Goal: Navigation & Orientation: Understand site structure

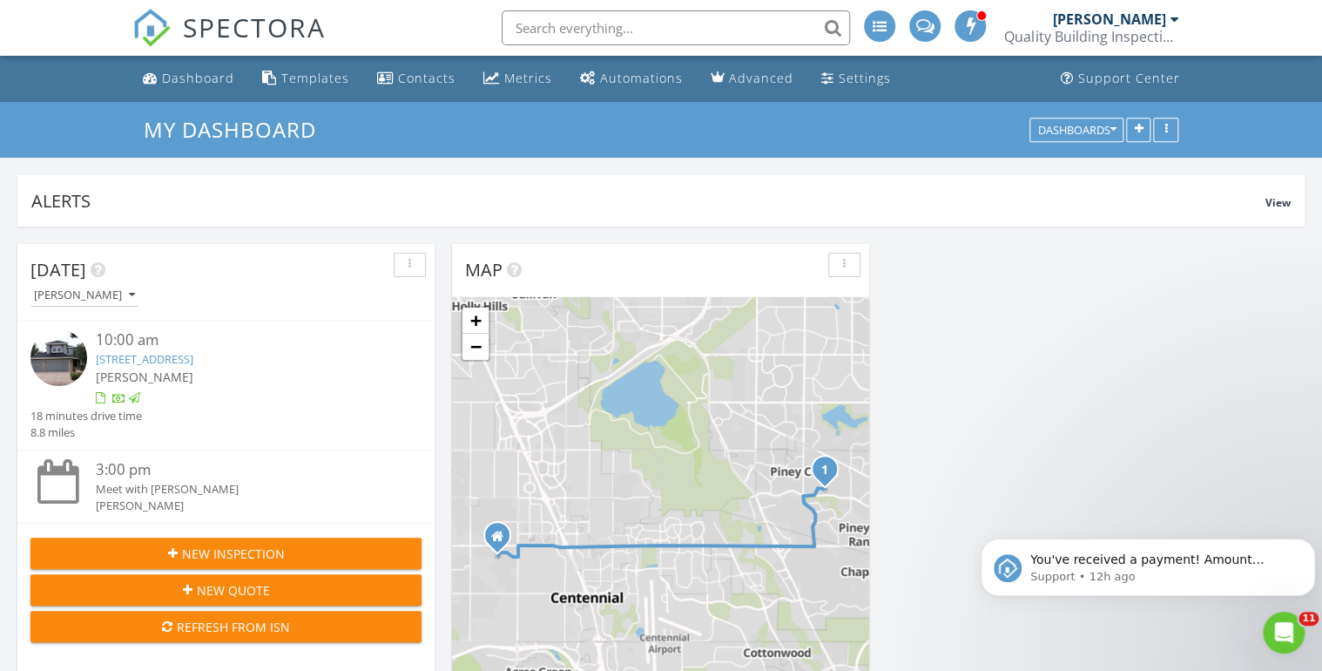
scroll to position [1694, 1344]
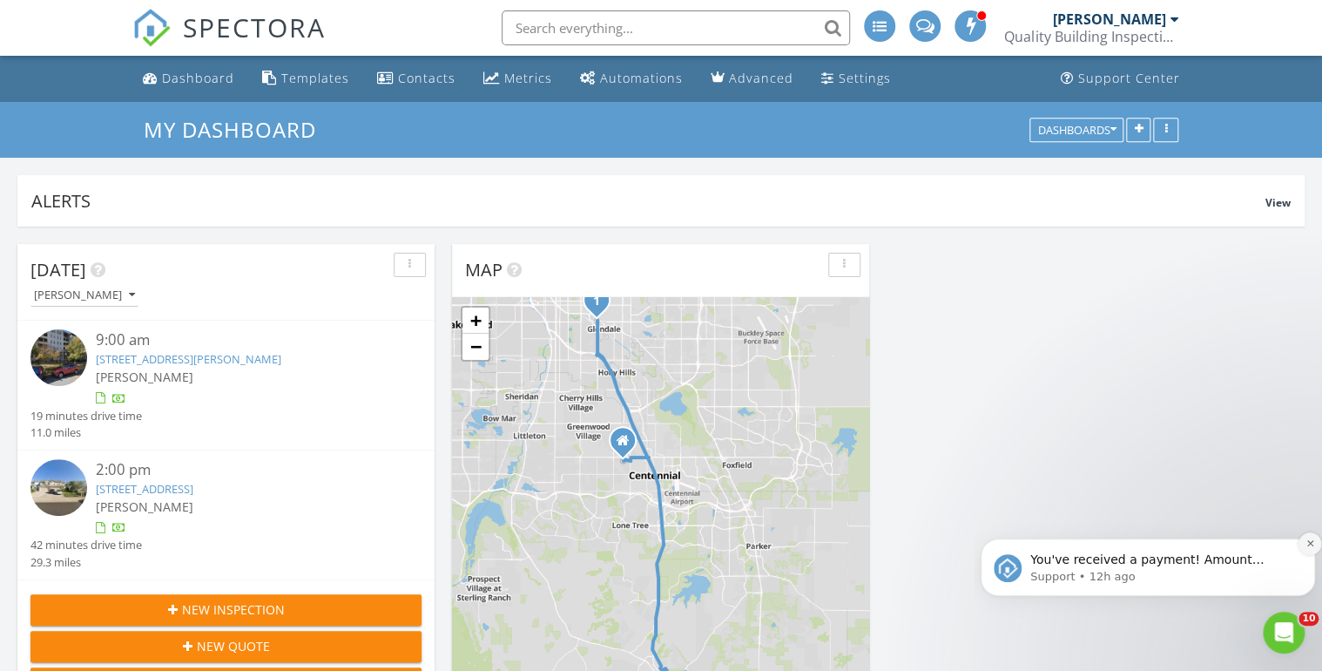
click at [1311, 549] on button "Dismiss notification" at bounding box center [1310, 543] width 23 height 23
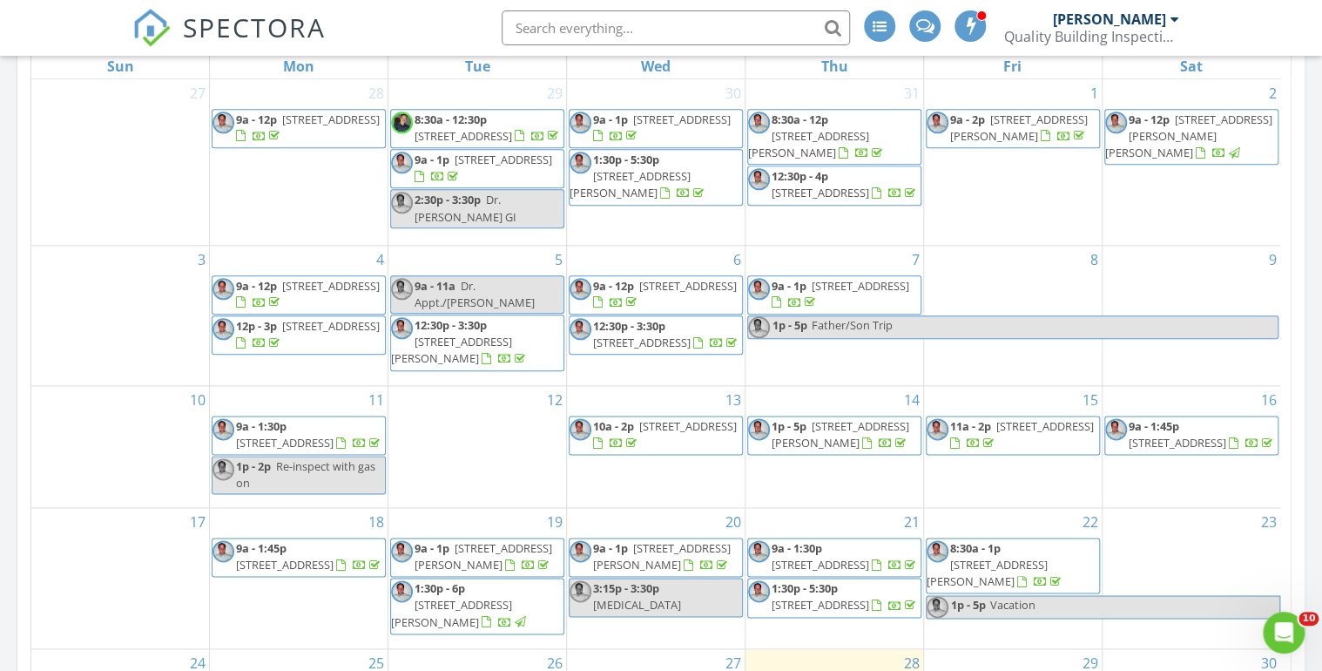
scroll to position [488, 0]
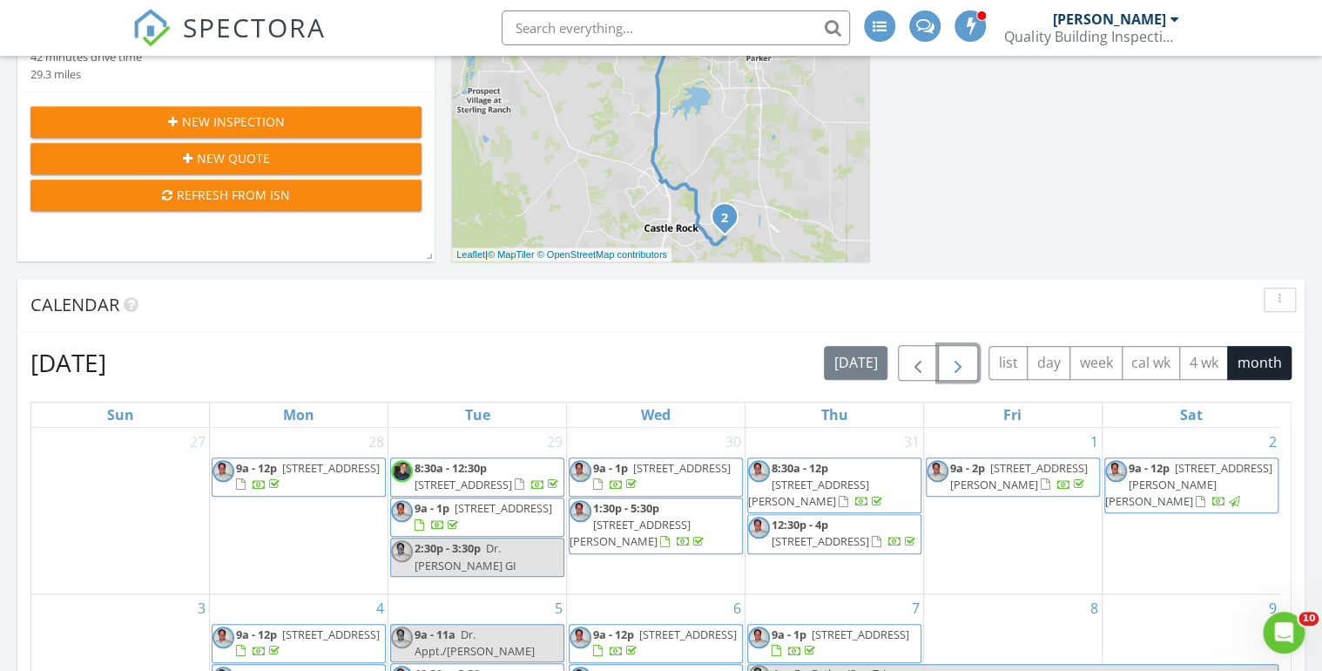
click at [952, 361] on span "button" at bounding box center [958, 363] width 21 height 21
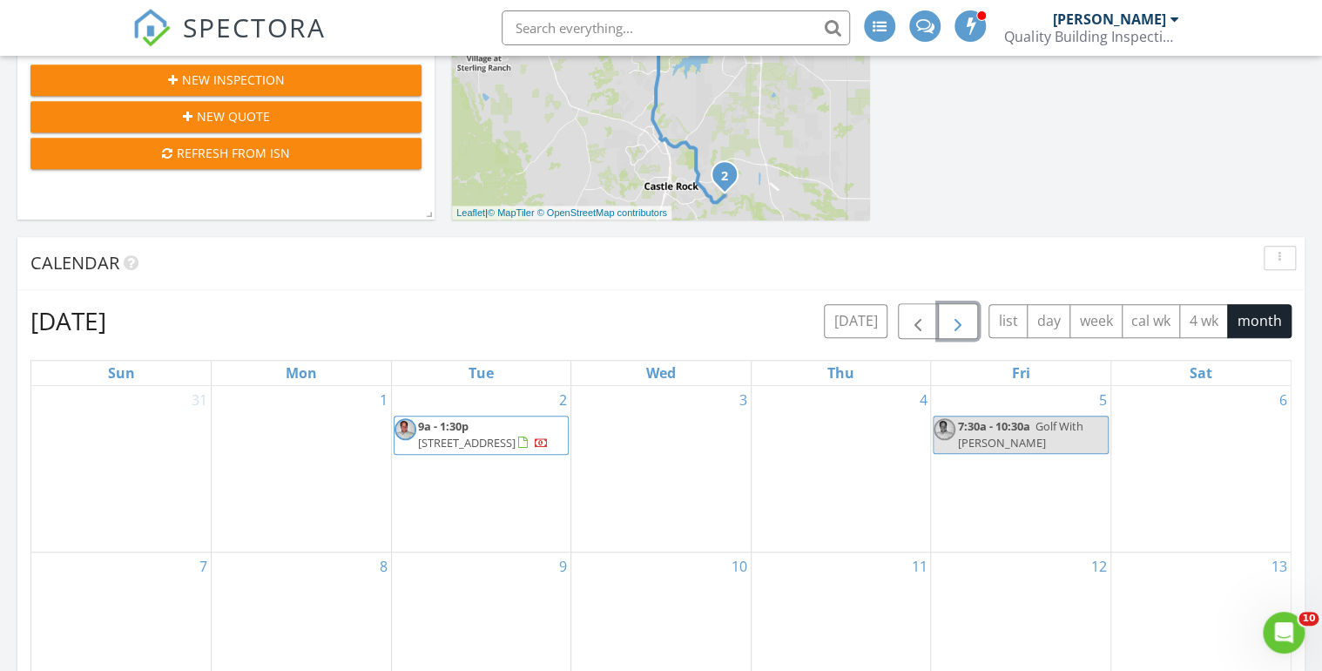
scroll to position [348, 0]
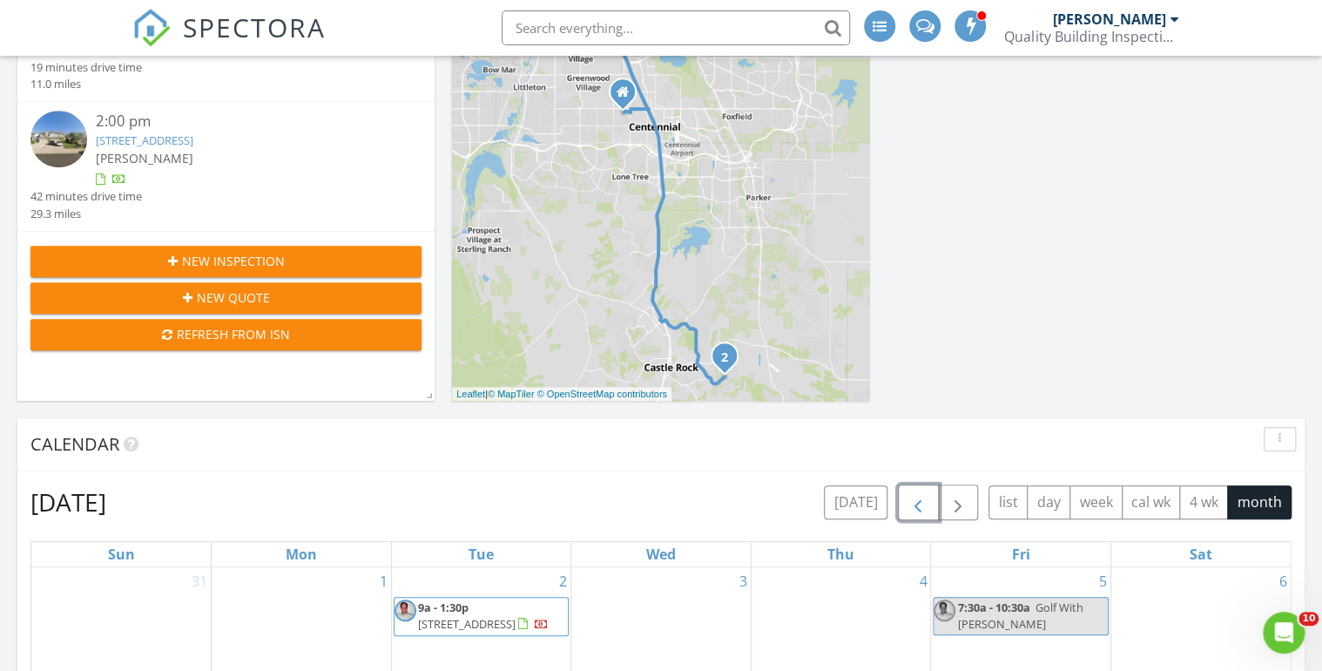
click at [914, 498] on span "button" at bounding box center [918, 502] width 21 height 21
